Goal: Information Seeking & Learning: Learn about a topic

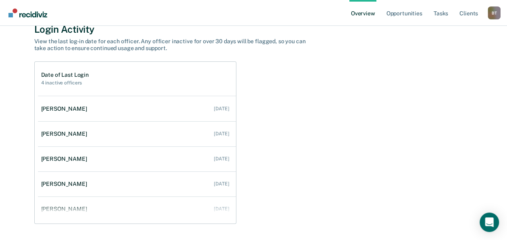
scroll to position [81, 0]
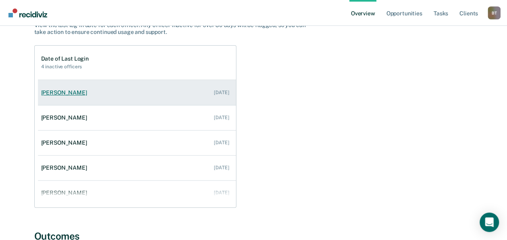
click at [74, 89] on div "[PERSON_NAME]" at bounding box center [65, 92] width 49 height 7
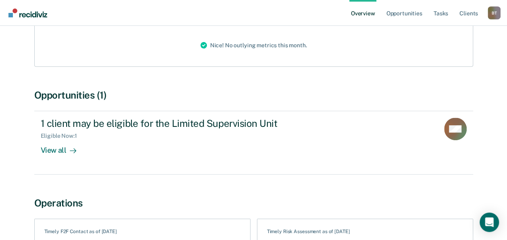
scroll to position [129, 0]
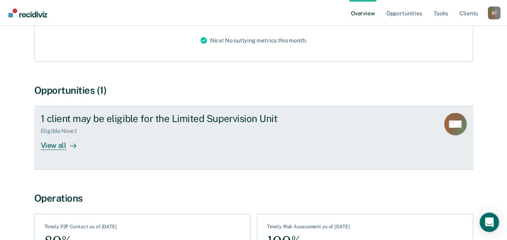
click at [53, 146] on div "View all" at bounding box center [63, 142] width 45 height 16
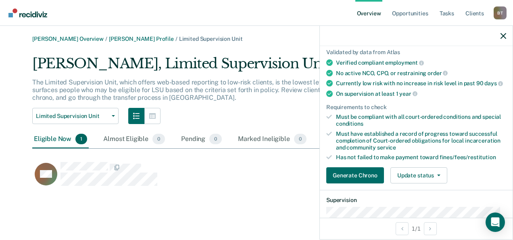
scroll to position [65, 0]
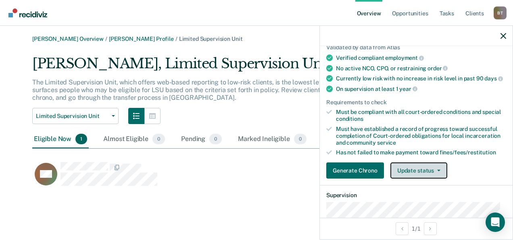
click at [408, 170] on button "Update status" at bounding box center [418, 170] width 57 height 16
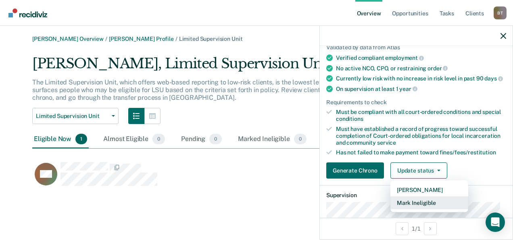
click at [408, 207] on button "Mark Ineligible" at bounding box center [429, 202] width 78 height 13
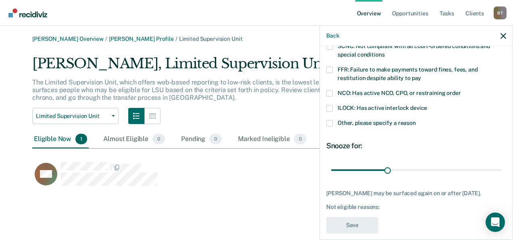
click at [329, 69] on span at bounding box center [329, 70] width 6 height 6
click at [421, 75] on input "FFR: Failure to make payments toward fines, fees, and restitution despite abili…" at bounding box center [421, 75] width 0 height 0
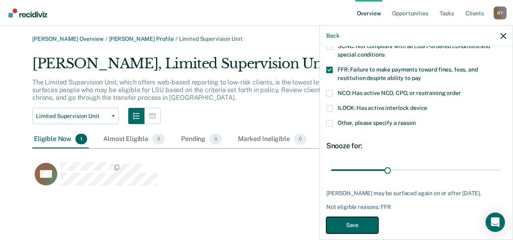
click at [348, 228] on button "Save" at bounding box center [352, 225] width 52 height 17
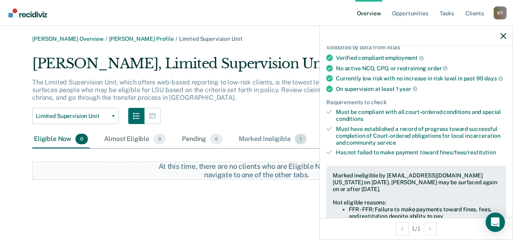
click at [259, 138] on div "Marked Ineligible 1" at bounding box center [272, 139] width 71 height 18
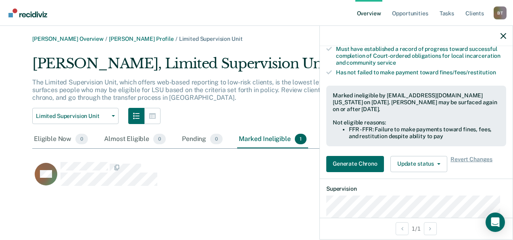
scroll to position [145, 0]
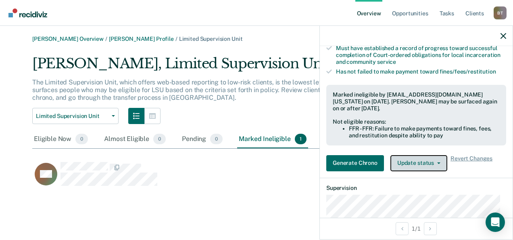
click at [421, 167] on button "Update status" at bounding box center [418, 163] width 57 height 16
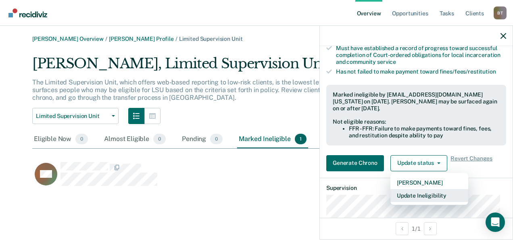
click at [422, 199] on button "Update Ineligibility" at bounding box center [429, 195] width 78 height 13
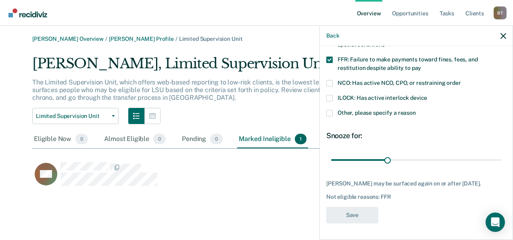
scroll to position [80, 0]
click at [280, 140] on div "Marked Ineligible 1" at bounding box center [272, 139] width 71 height 18
click at [502, 35] on icon "button" at bounding box center [503, 36] width 6 height 6
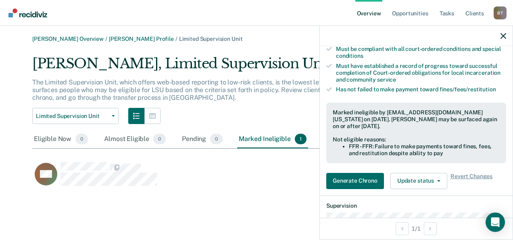
scroll to position [145, 0]
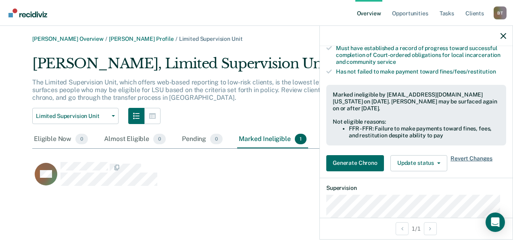
click at [461, 163] on span "Revert Changes" at bounding box center [471, 163] width 42 height 16
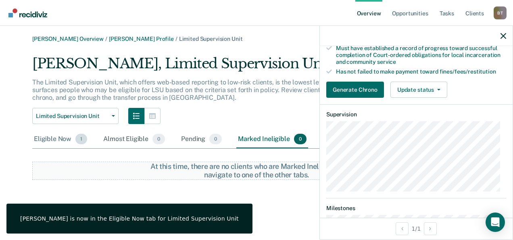
click at [60, 139] on div "Eligible Now 1" at bounding box center [60, 139] width 56 height 18
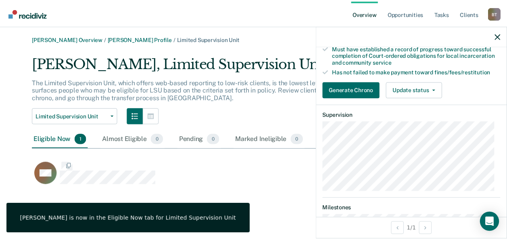
scroll to position [132, 442]
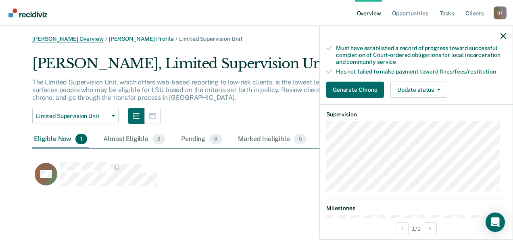
click at [67, 40] on link "[PERSON_NAME] Overview" at bounding box center [67, 38] width 71 height 7
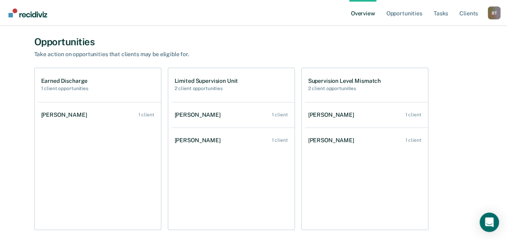
scroll to position [661, 0]
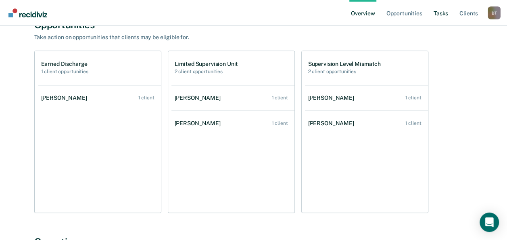
click at [442, 14] on link "Tasks" at bounding box center [441, 13] width 18 height 26
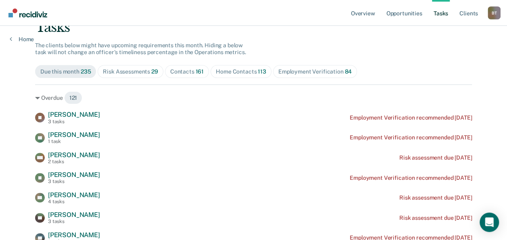
scroll to position [65, 0]
click at [124, 72] on div "Risk Assessments 29" at bounding box center [130, 71] width 55 height 7
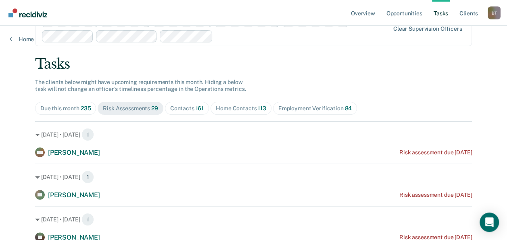
scroll to position [0, 0]
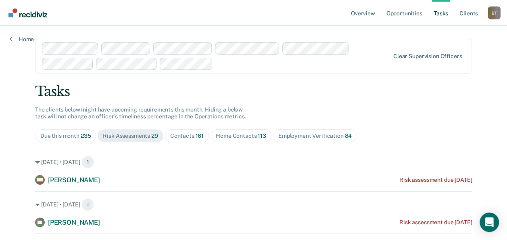
click at [188, 136] on div "Contacts 161" at bounding box center [186, 135] width 33 height 7
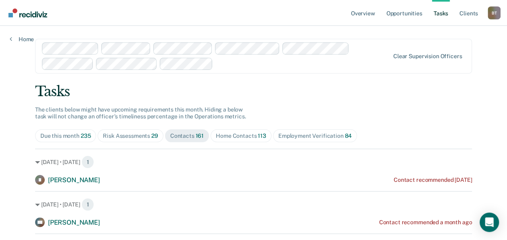
click at [230, 138] on div "Home Contacts 113" at bounding box center [241, 135] width 50 height 7
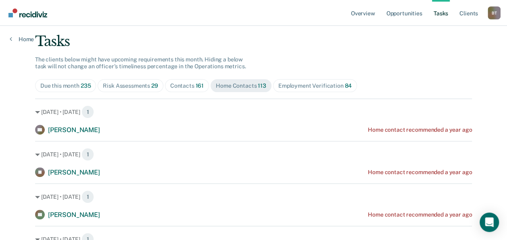
scroll to position [65, 0]
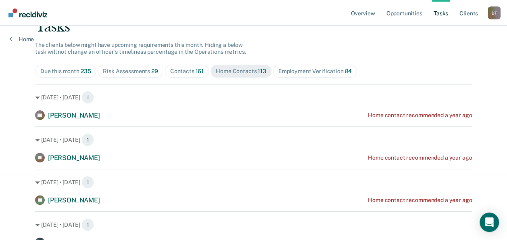
click at [90, 110] on div "[DATE] • [DATE] 1 CC [PERSON_NAME] Home contact recommended a year ago" at bounding box center [253, 102] width 437 height 36
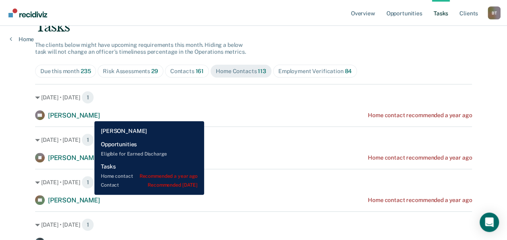
click at [88, 115] on span "[PERSON_NAME]" at bounding box center [74, 115] width 52 height 8
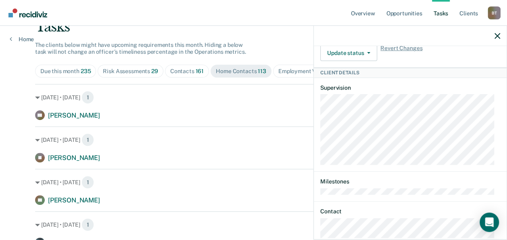
scroll to position [370, 0]
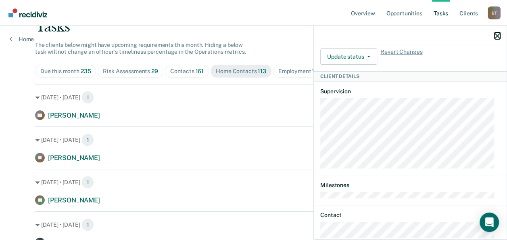
click at [498, 33] on icon "button" at bounding box center [497, 36] width 6 height 6
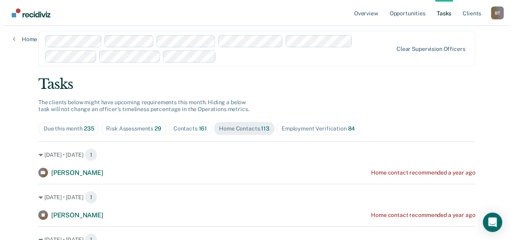
scroll to position [0, 0]
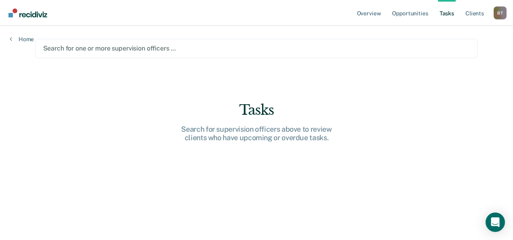
click at [94, 47] on div at bounding box center [256, 48] width 427 height 9
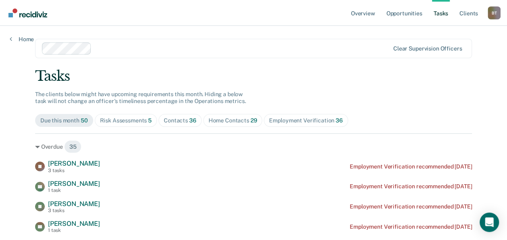
click at [221, 121] on div "Home Contacts 29" at bounding box center [233, 120] width 49 height 7
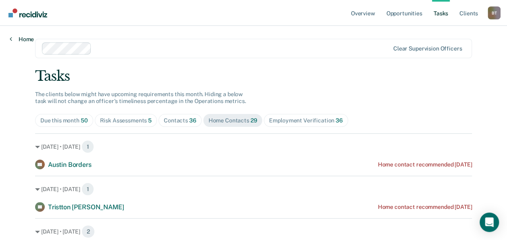
click at [17, 38] on link "Home" at bounding box center [22, 38] width 24 height 7
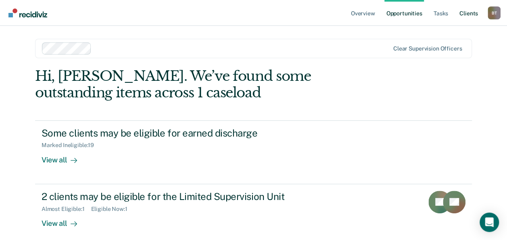
click at [465, 15] on link "Client s" at bounding box center [469, 13] width 22 height 26
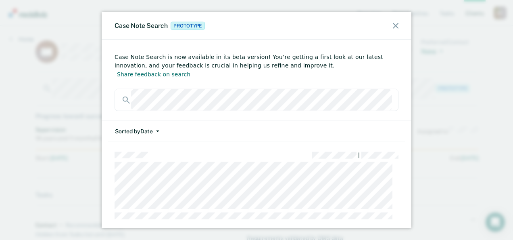
click at [394, 25] on icon at bounding box center [396, 26] width 6 height 6
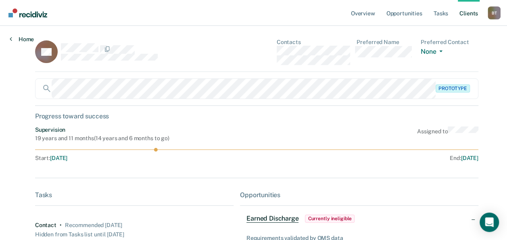
click at [23, 41] on link "Home" at bounding box center [22, 38] width 24 height 7
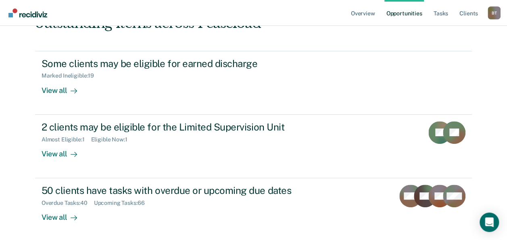
scroll to position [70, 0]
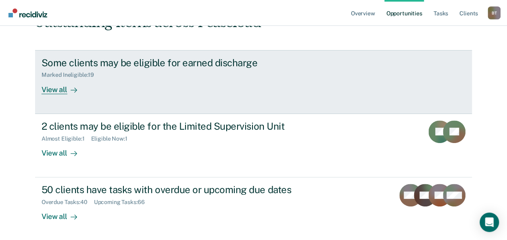
click at [54, 89] on div "View all" at bounding box center [64, 86] width 45 height 16
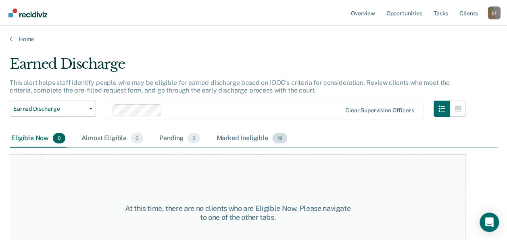
click at [231, 139] on div "Marked Ineligible 19" at bounding box center [252, 138] width 74 height 18
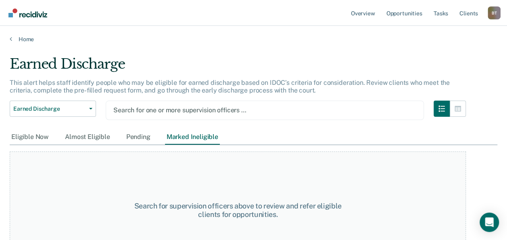
scroll to position [1, 0]
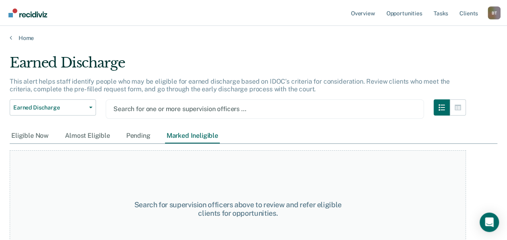
click at [154, 112] on div at bounding box center [264, 108] width 303 height 9
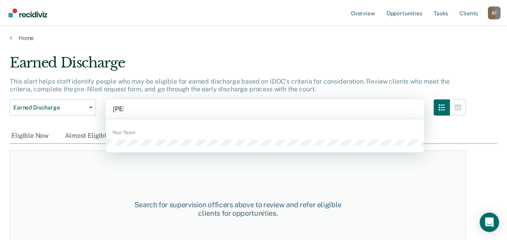
type input "tan"
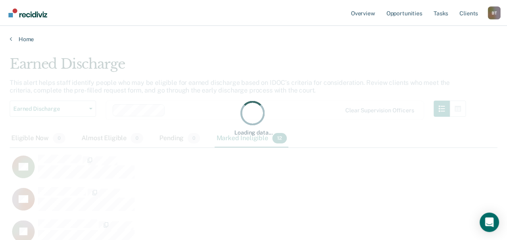
scroll to position [117, 481]
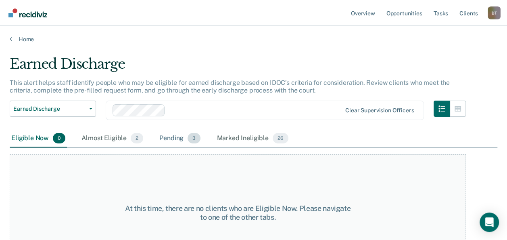
click at [166, 137] on div "Pending 3" at bounding box center [180, 138] width 44 height 18
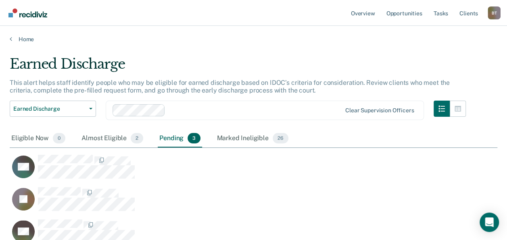
scroll to position [10, 0]
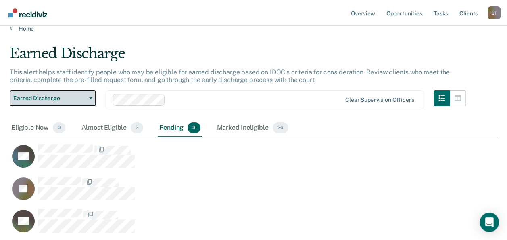
click at [91, 99] on button "Earned Discharge" at bounding box center [53, 98] width 86 height 16
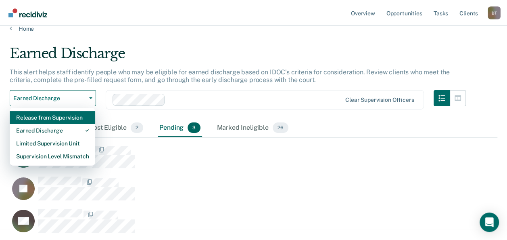
click at [54, 115] on div "Release from Supervision" at bounding box center [52, 117] width 73 height 13
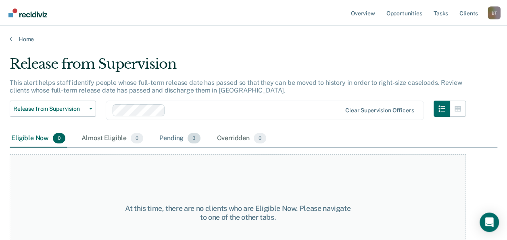
click at [172, 137] on div "Pending 3" at bounding box center [180, 138] width 44 height 18
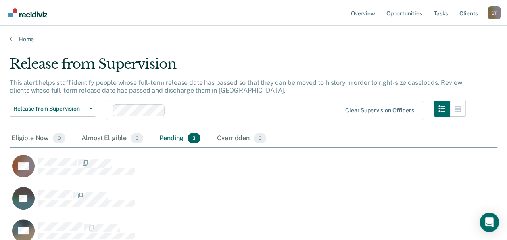
scroll to position [10, 0]
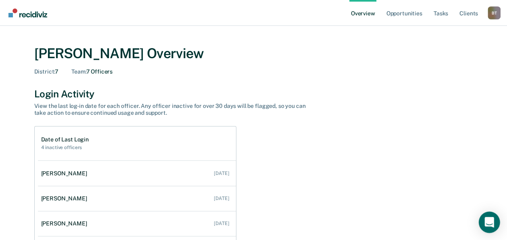
click at [488, 219] on icon "Open Intercom Messenger" at bounding box center [488, 222] width 9 height 10
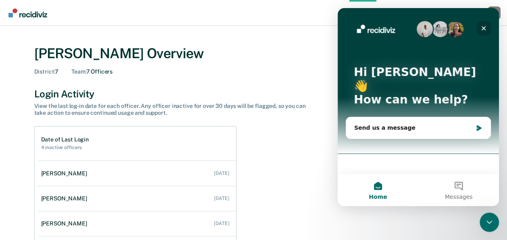
click at [480, 27] on div "Close" at bounding box center [483, 28] width 15 height 15
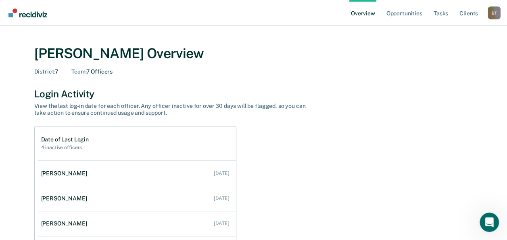
click at [490, 13] on div "B T" at bounding box center [494, 12] width 13 height 13
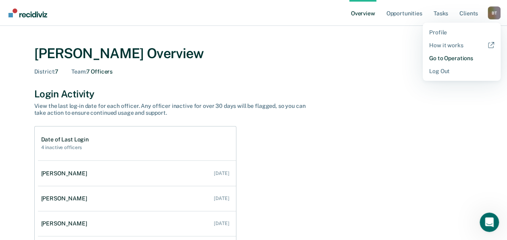
click at [464, 59] on link "Go to Operations" at bounding box center [461, 58] width 65 height 6
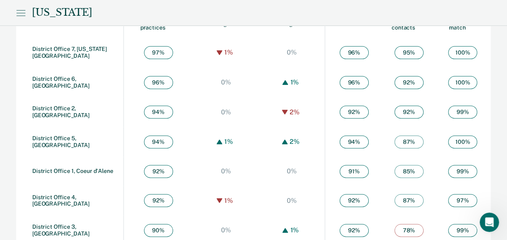
scroll to position [497, 0]
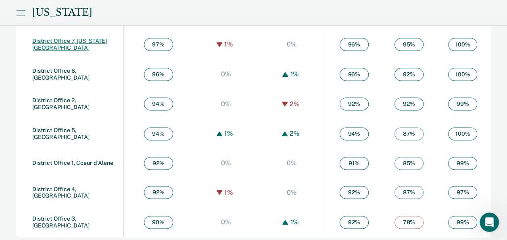
click at [71, 41] on link "District Office 7, Idaho Falls" at bounding box center [69, 44] width 75 height 13
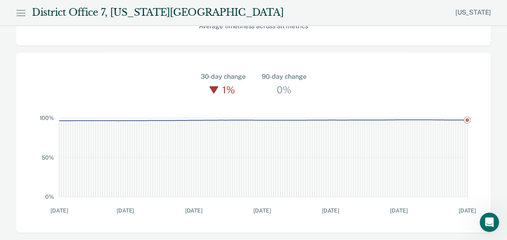
scroll to position [237, 0]
